Goal: Book appointment/travel/reservation

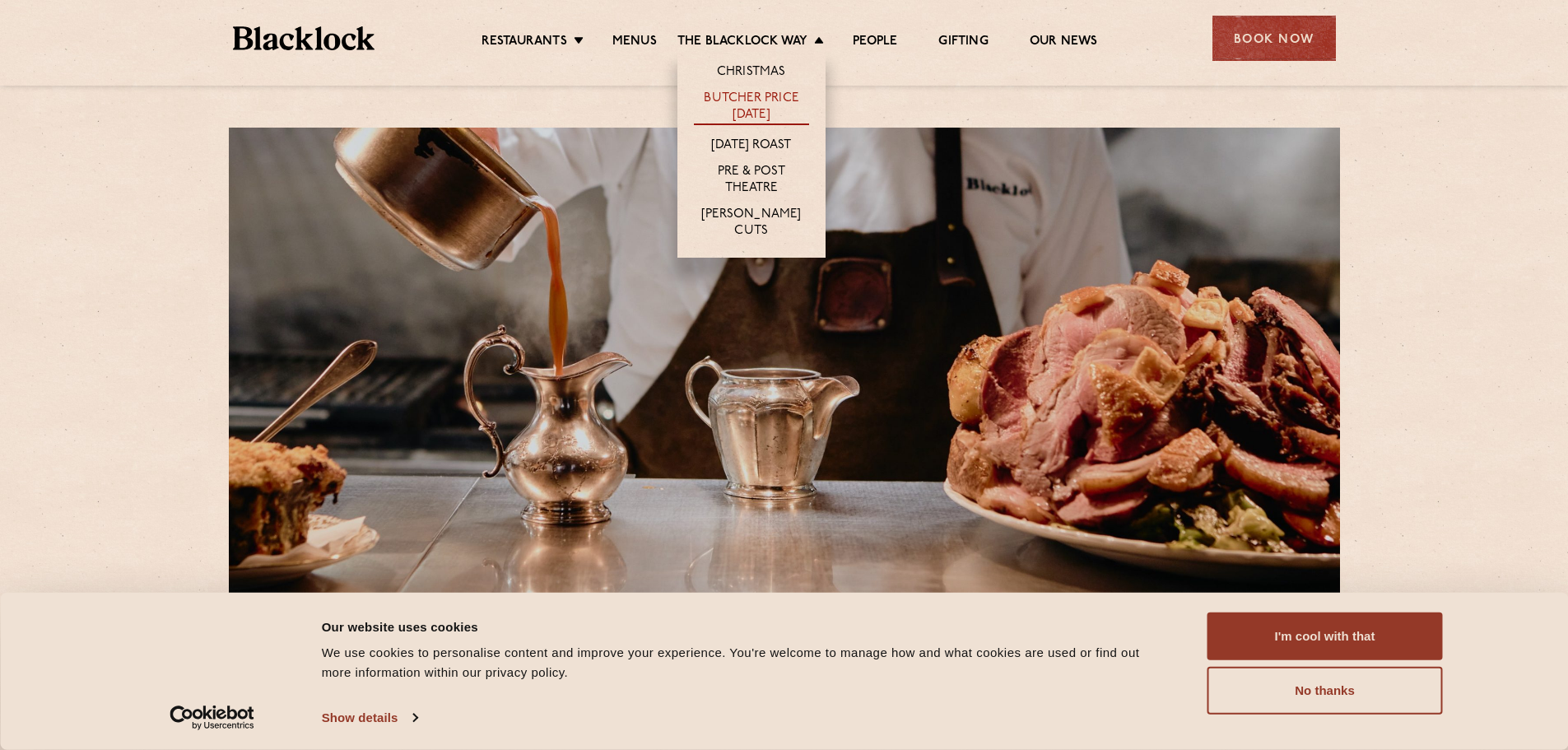
click at [764, 104] on link "Butcher Price [DATE]" at bounding box center [752, 107] width 115 height 35
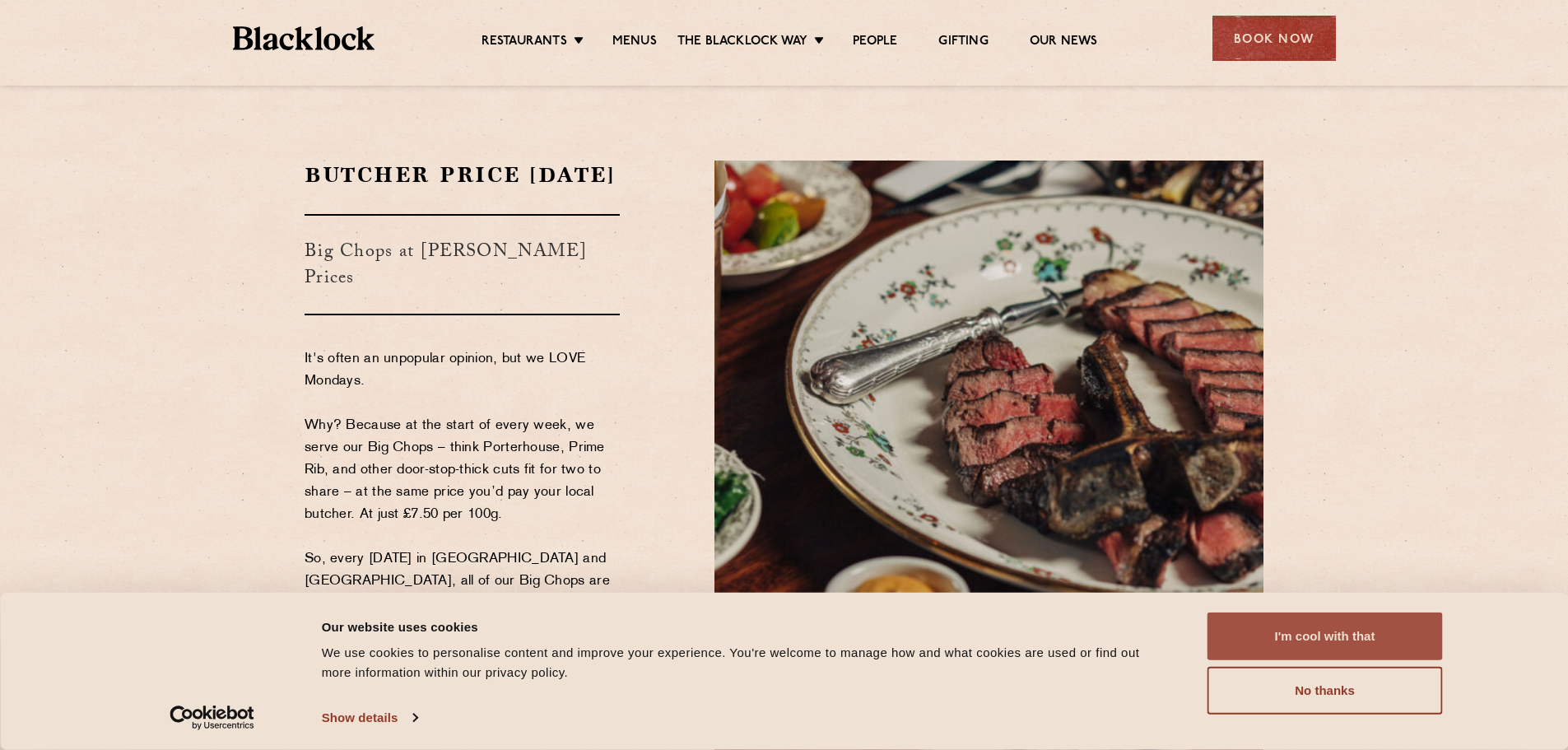
click at [1387, 649] on button "I'm cool with that" at bounding box center [1325, 637] width 235 height 48
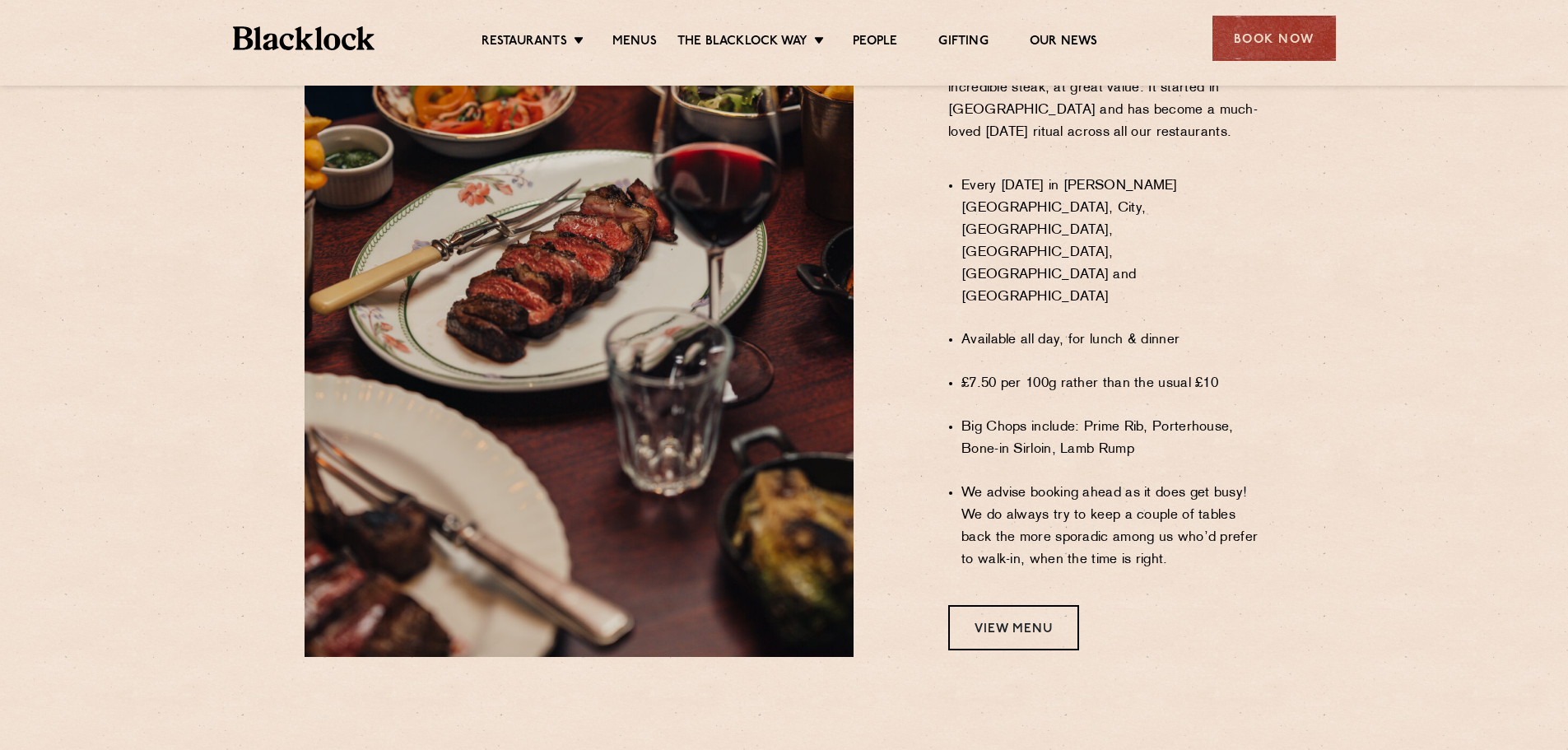
scroll to position [1152, 0]
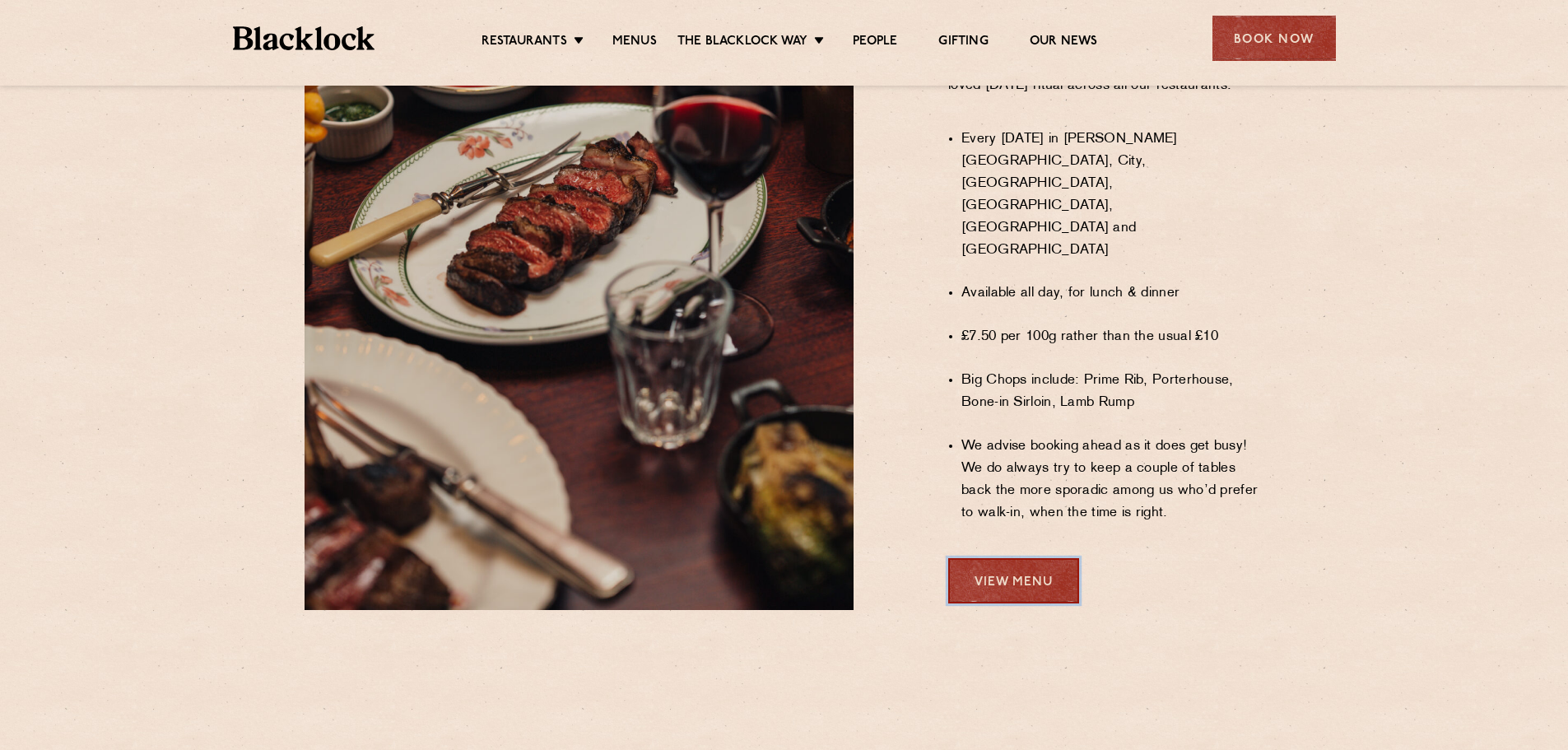
click at [999, 558] on link "View Menu" at bounding box center [1014, 580] width 131 height 45
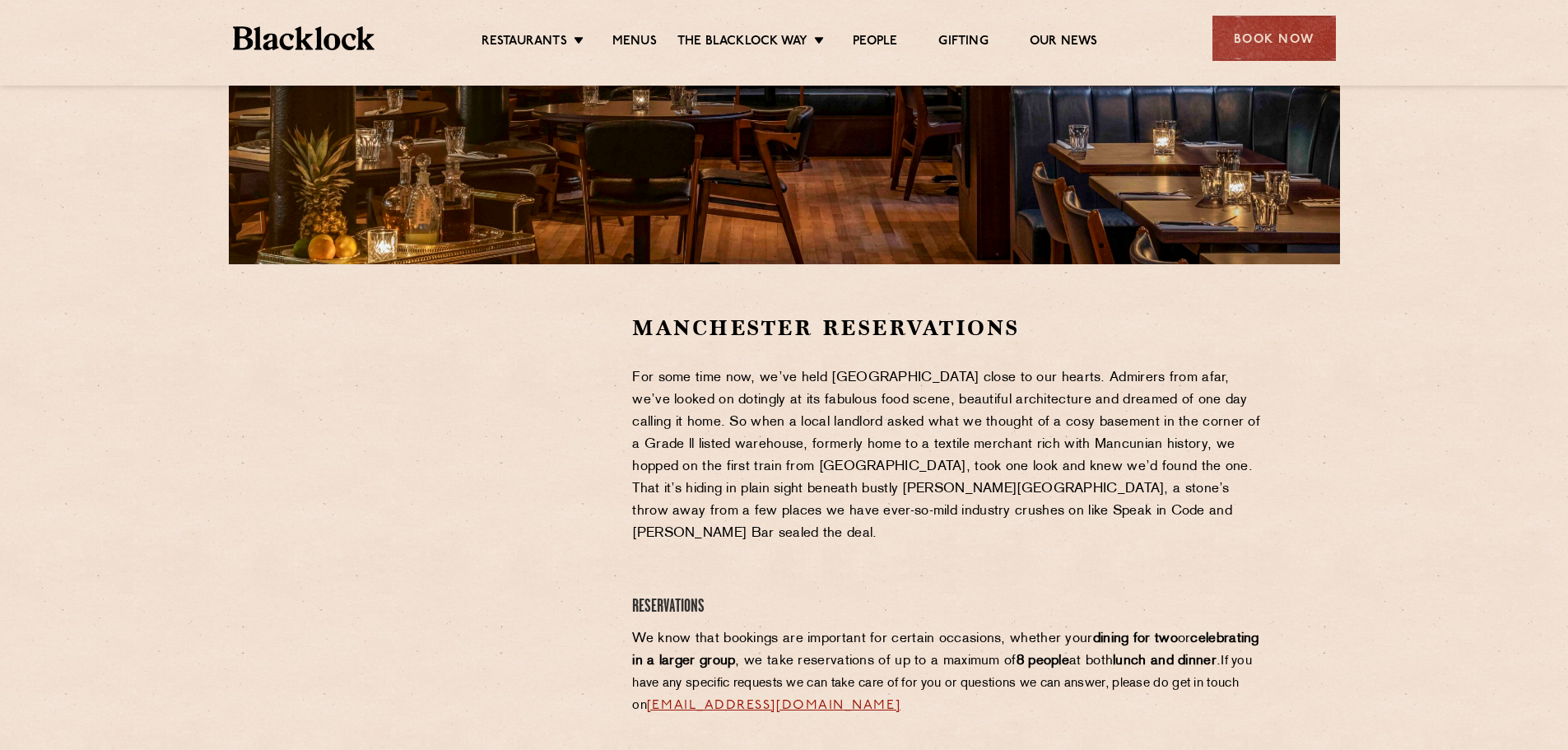
scroll to position [329, 0]
